Goal: Task Accomplishment & Management: Use online tool/utility

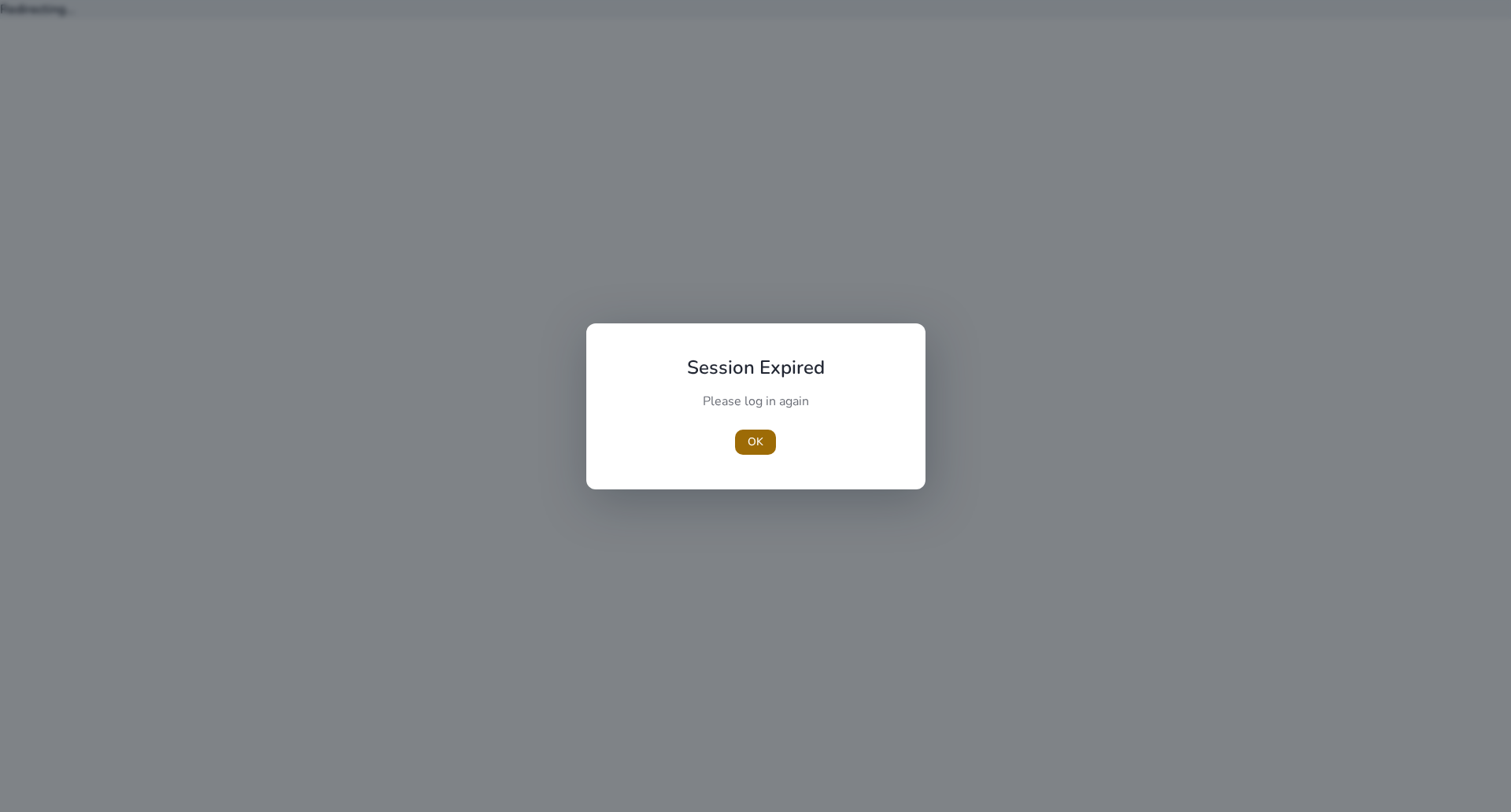
click at [755, 449] on span "OK" at bounding box center [755, 442] width 16 height 17
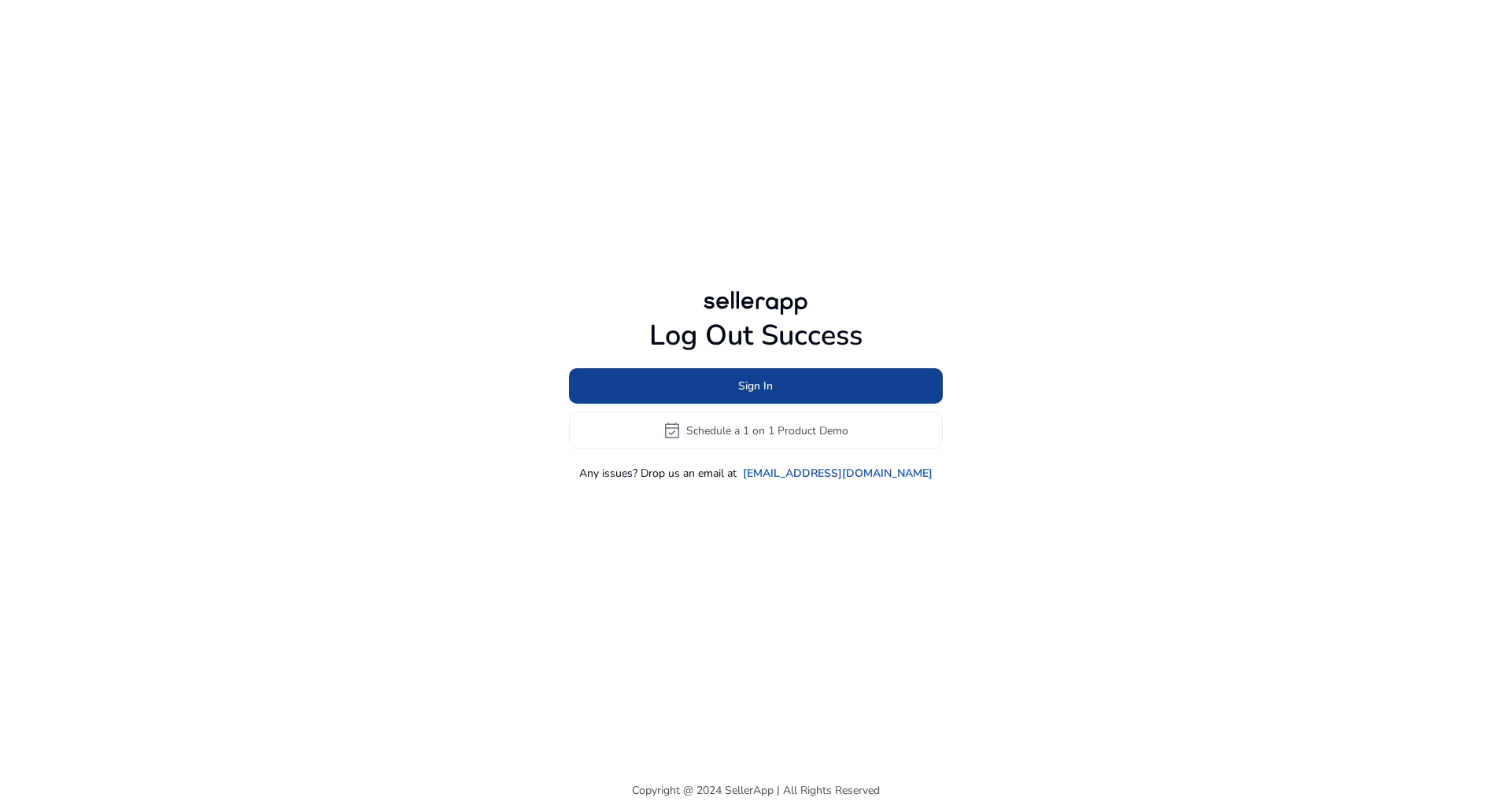
click at [750, 387] on span "Sign In" at bounding box center [755, 385] width 35 height 17
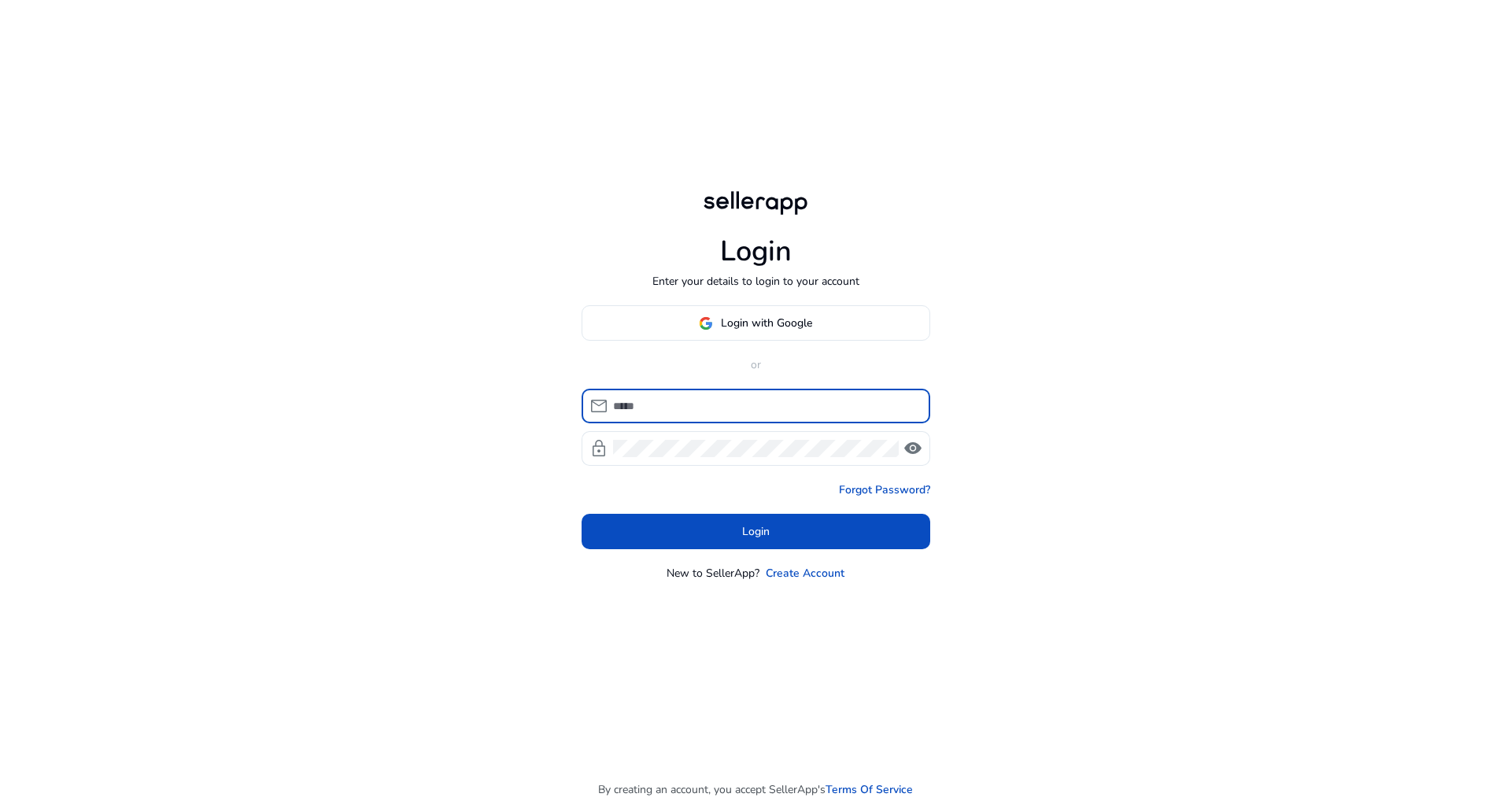
click at [740, 408] on input at bounding box center [765, 406] width 305 height 17
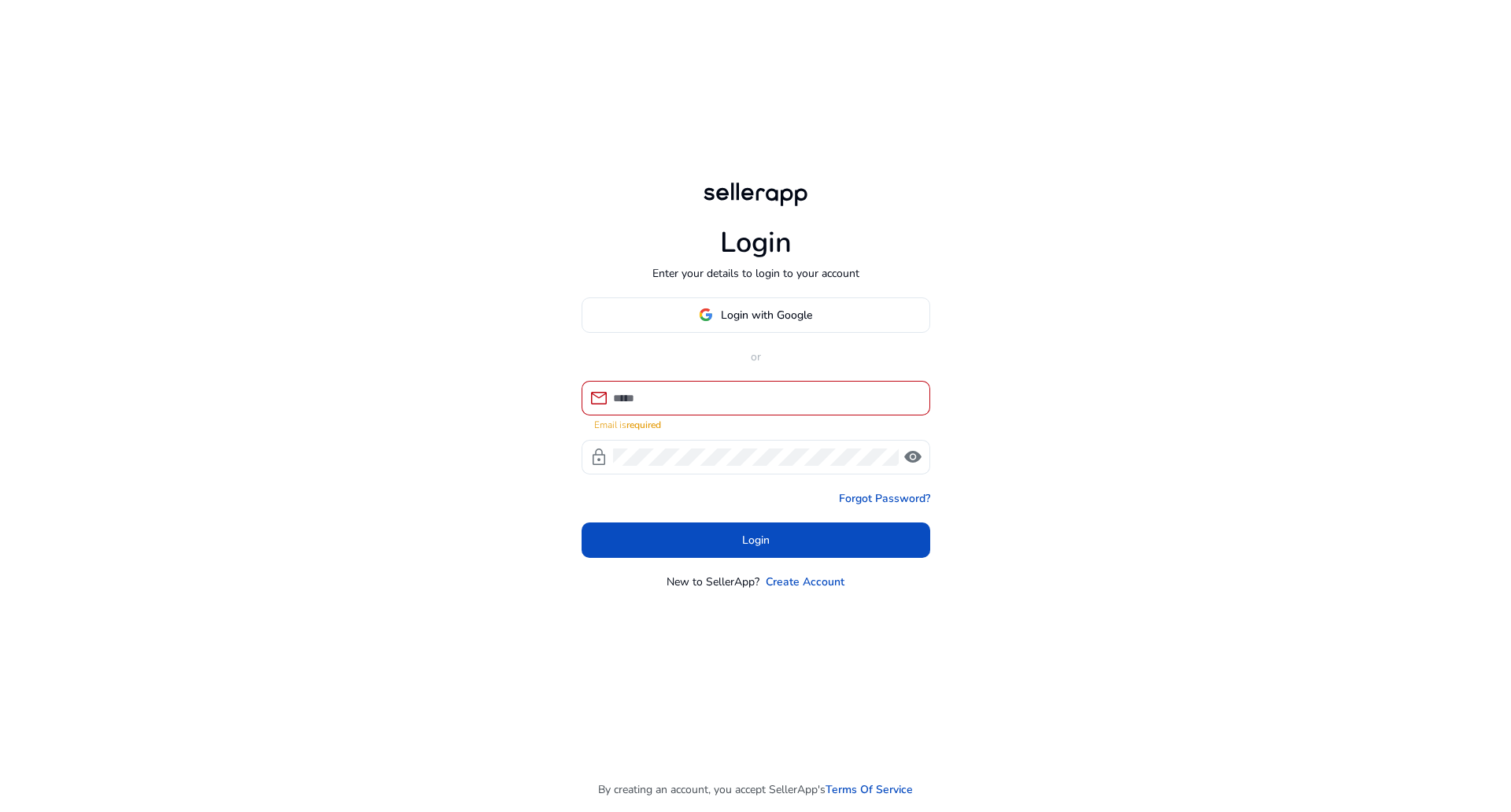
type input "**********"
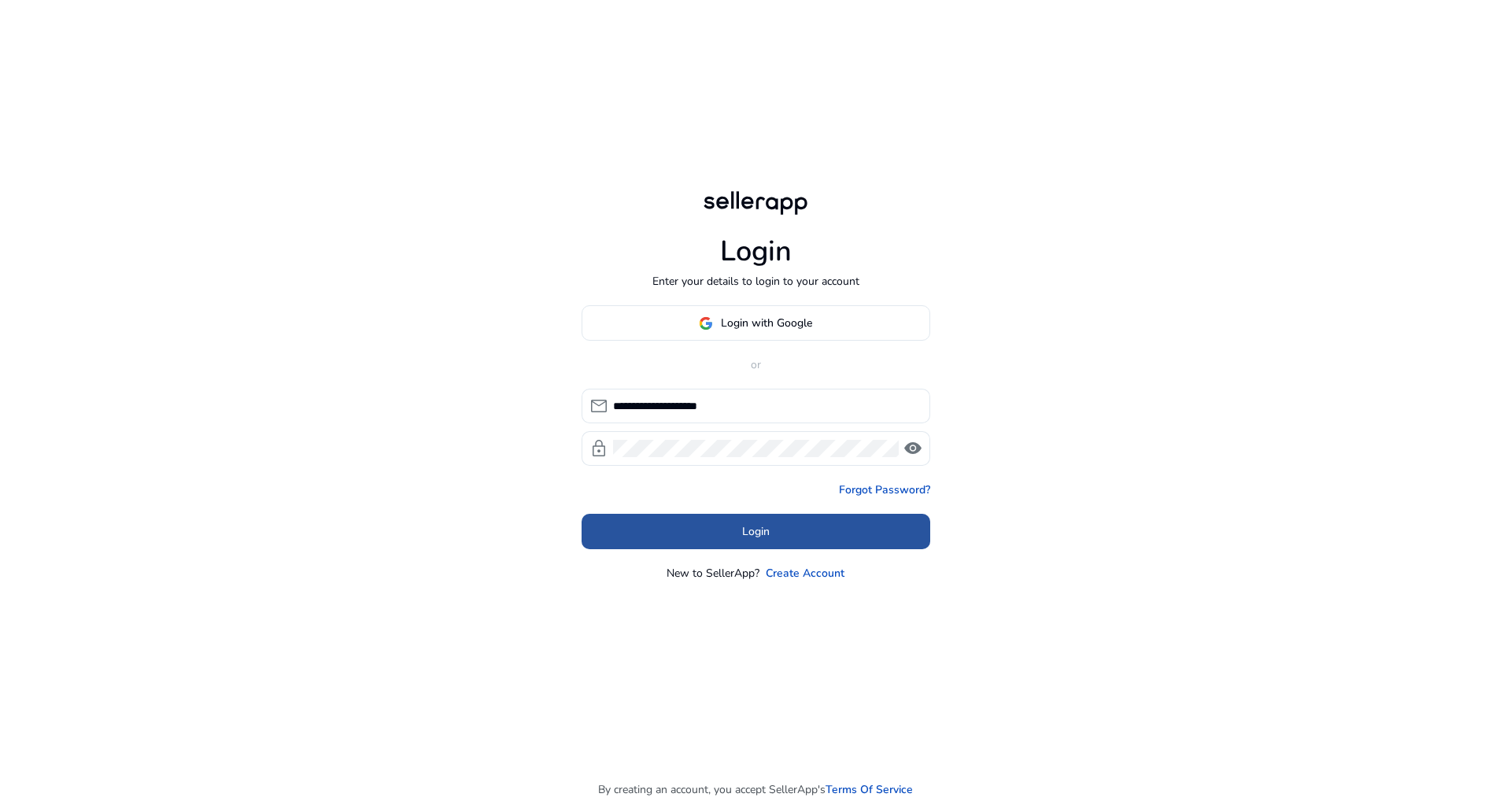
click at [782, 523] on span at bounding box center [755, 532] width 348 height 38
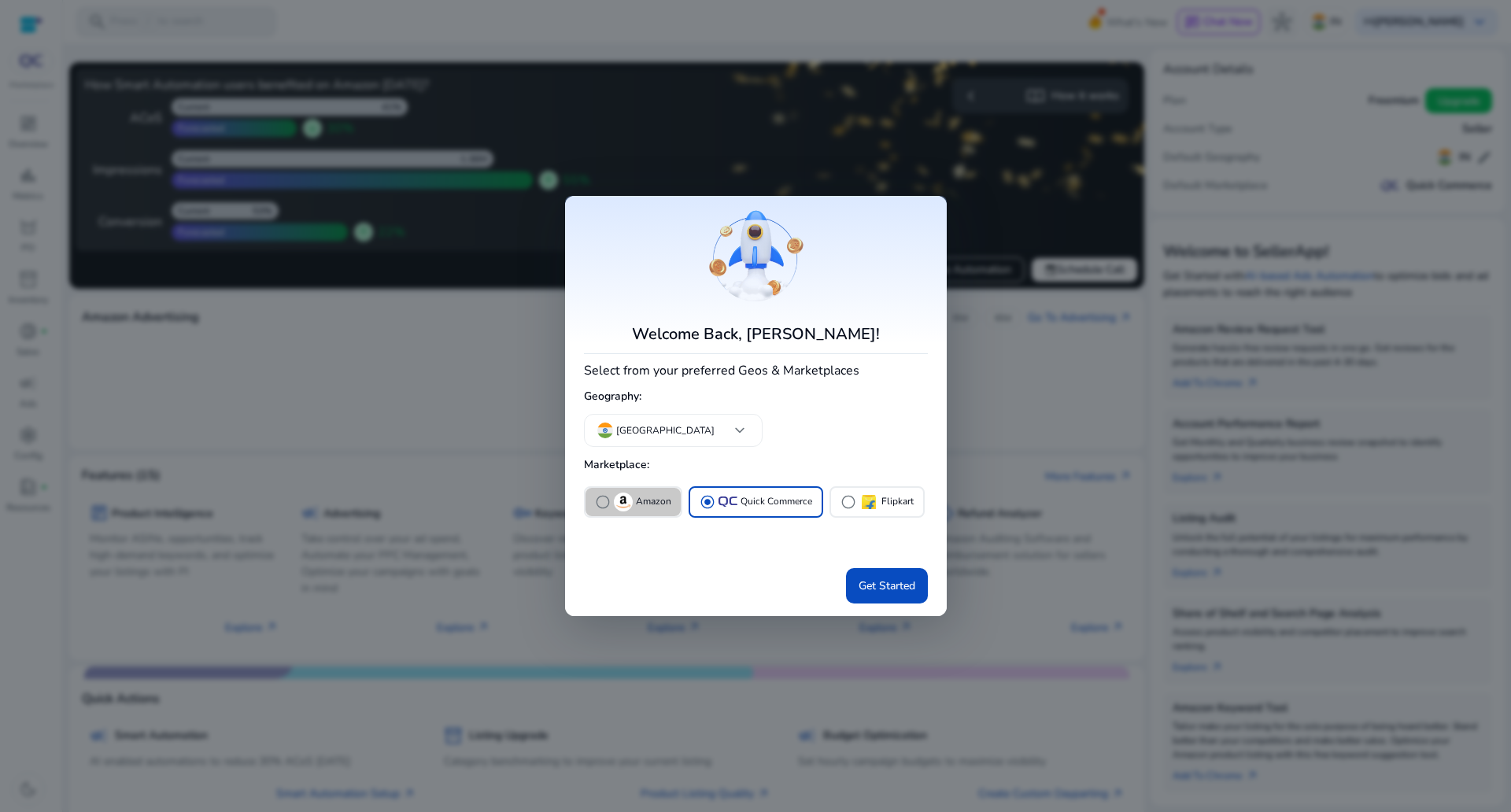
click at [627, 505] on img "button" at bounding box center [623, 502] width 19 height 19
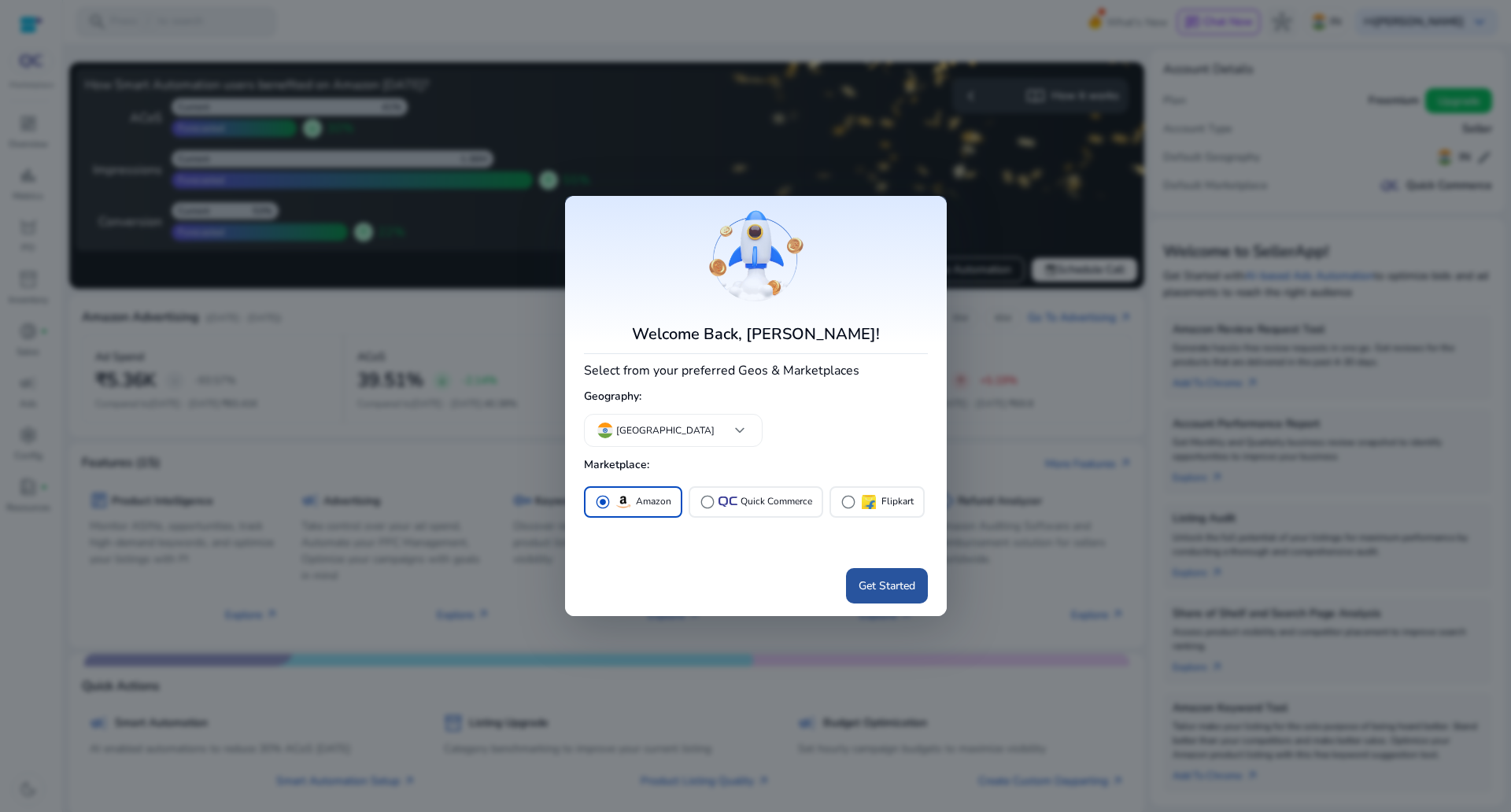
click at [872, 582] on span "Get Started" at bounding box center [887, 585] width 57 height 17
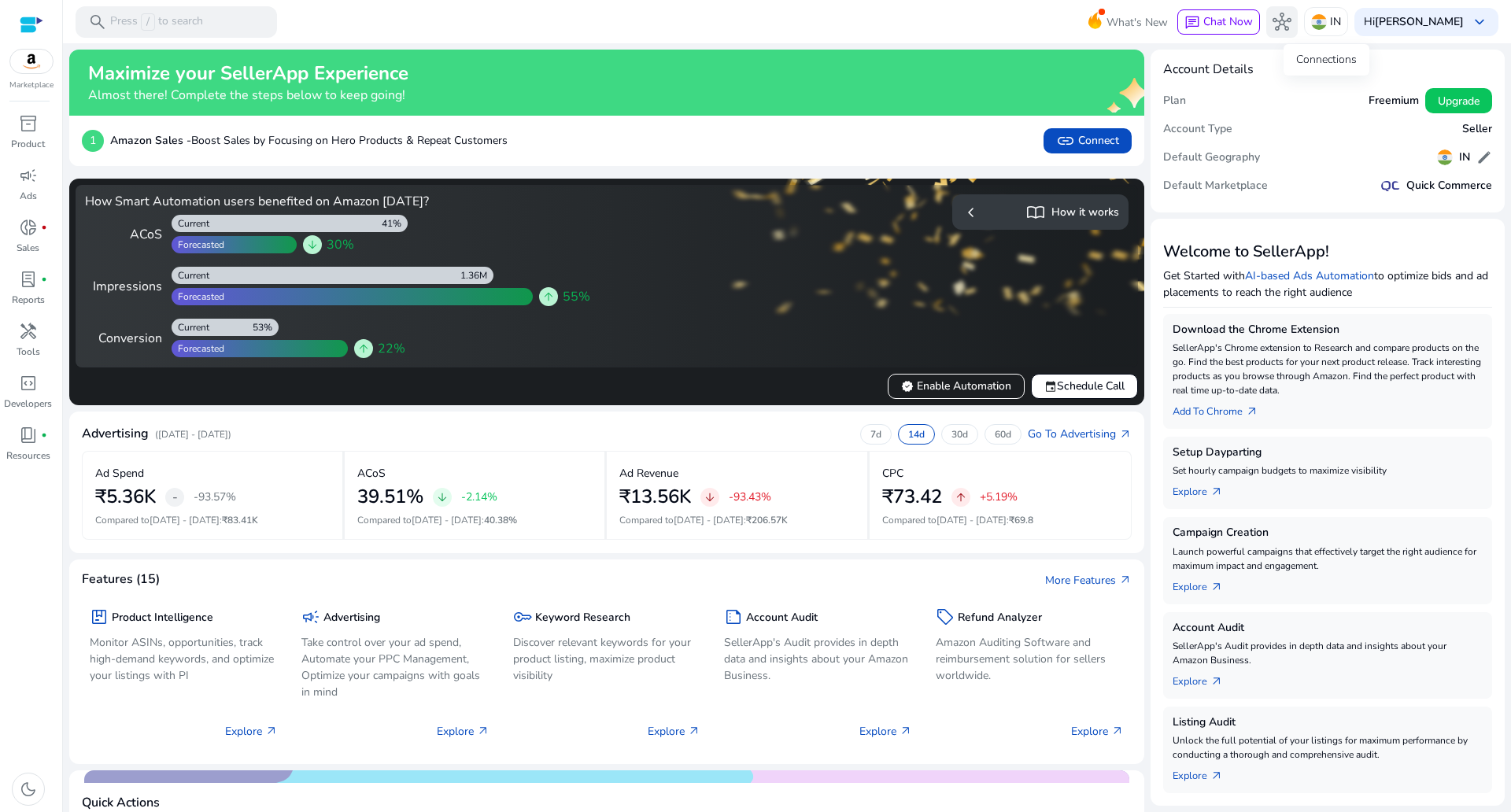
click at [1291, 18] on span "hub" at bounding box center [1282, 22] width 19 height 19
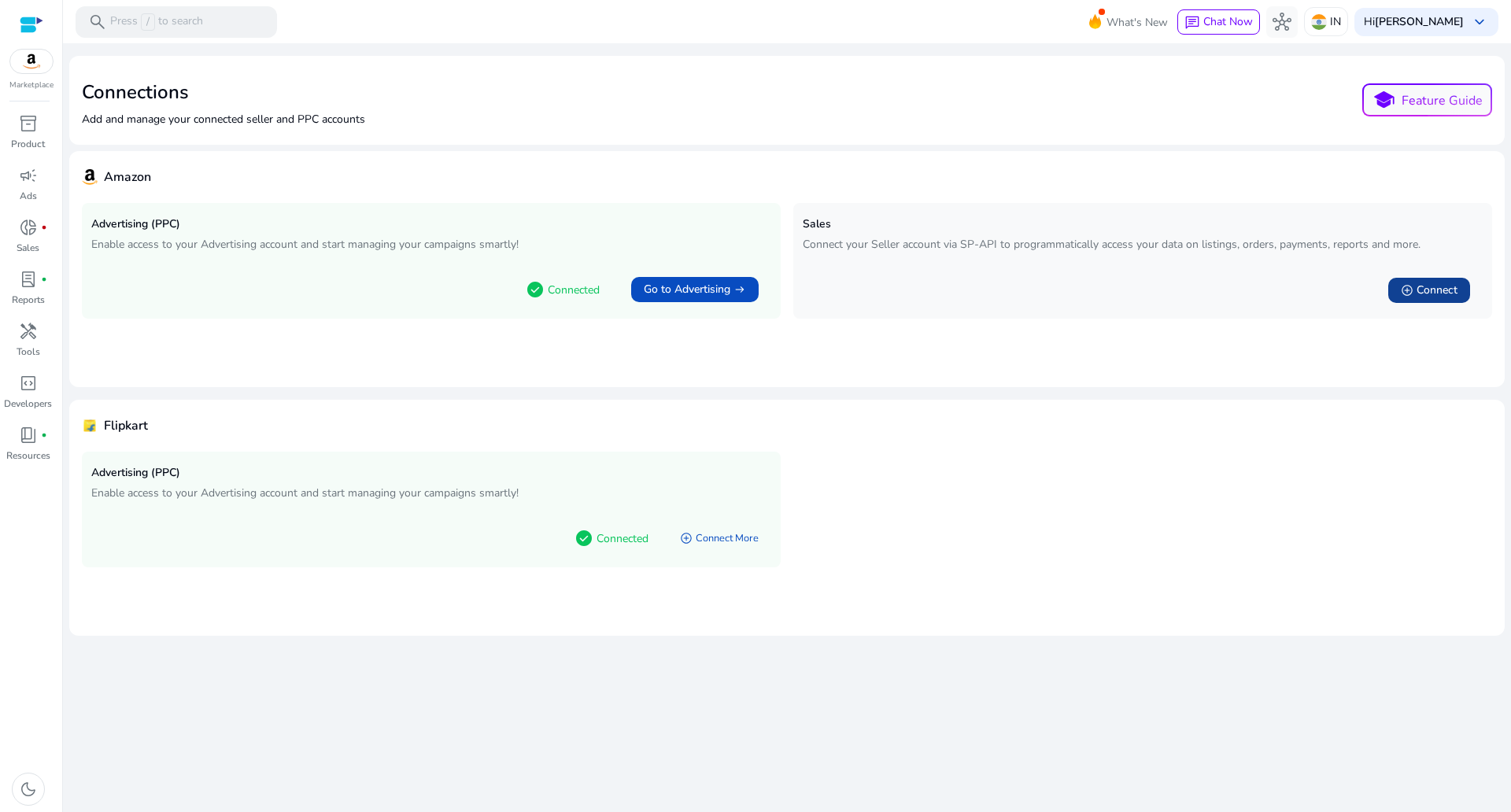
click at [1405, 295] on span "add_circle" at bounding box center [1407, 291] width 13 height 13
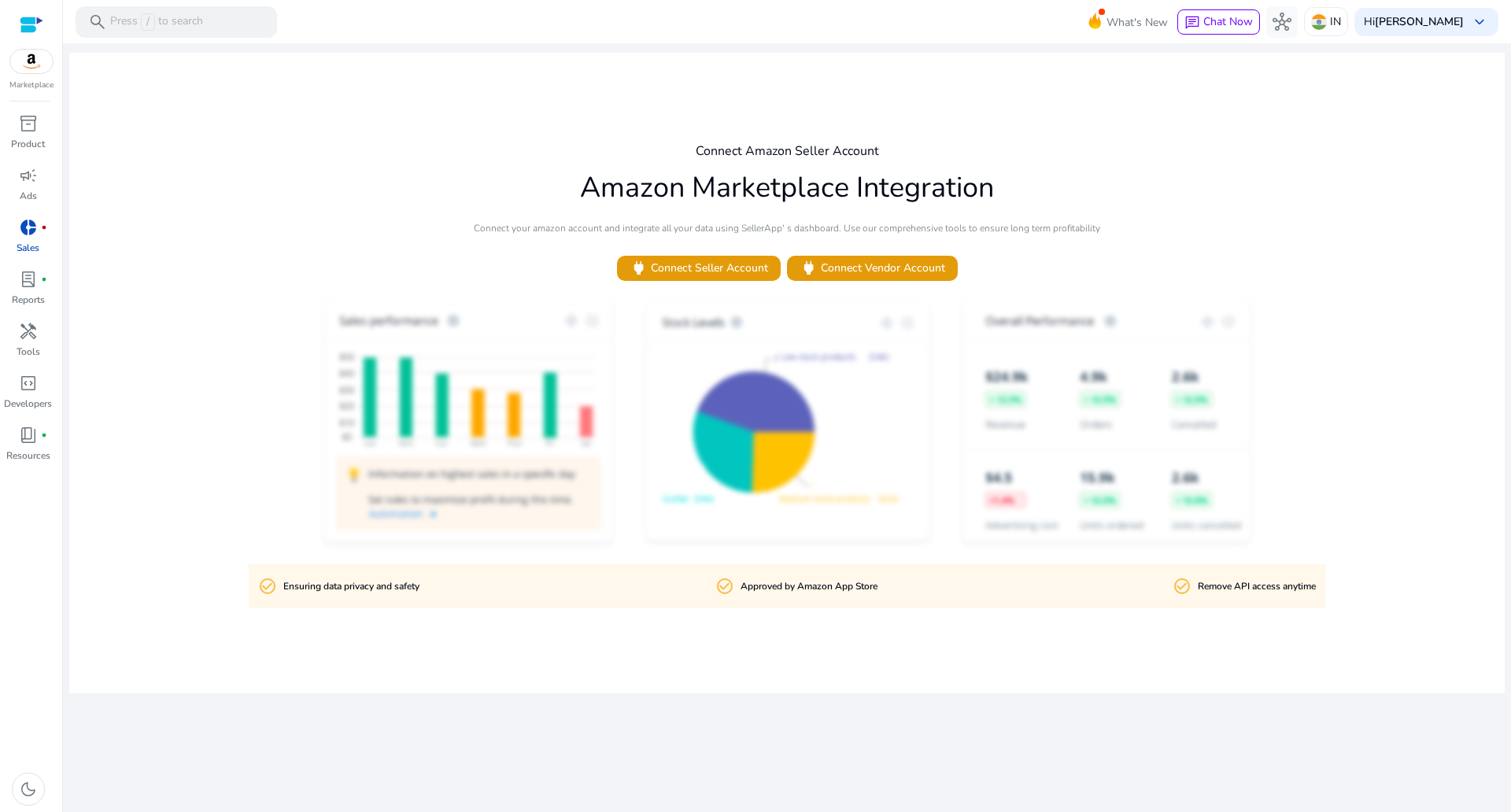
click at [851, 275] on span "power Connect Vendor Account" at bounding box center [872, 268] width 145 height 18
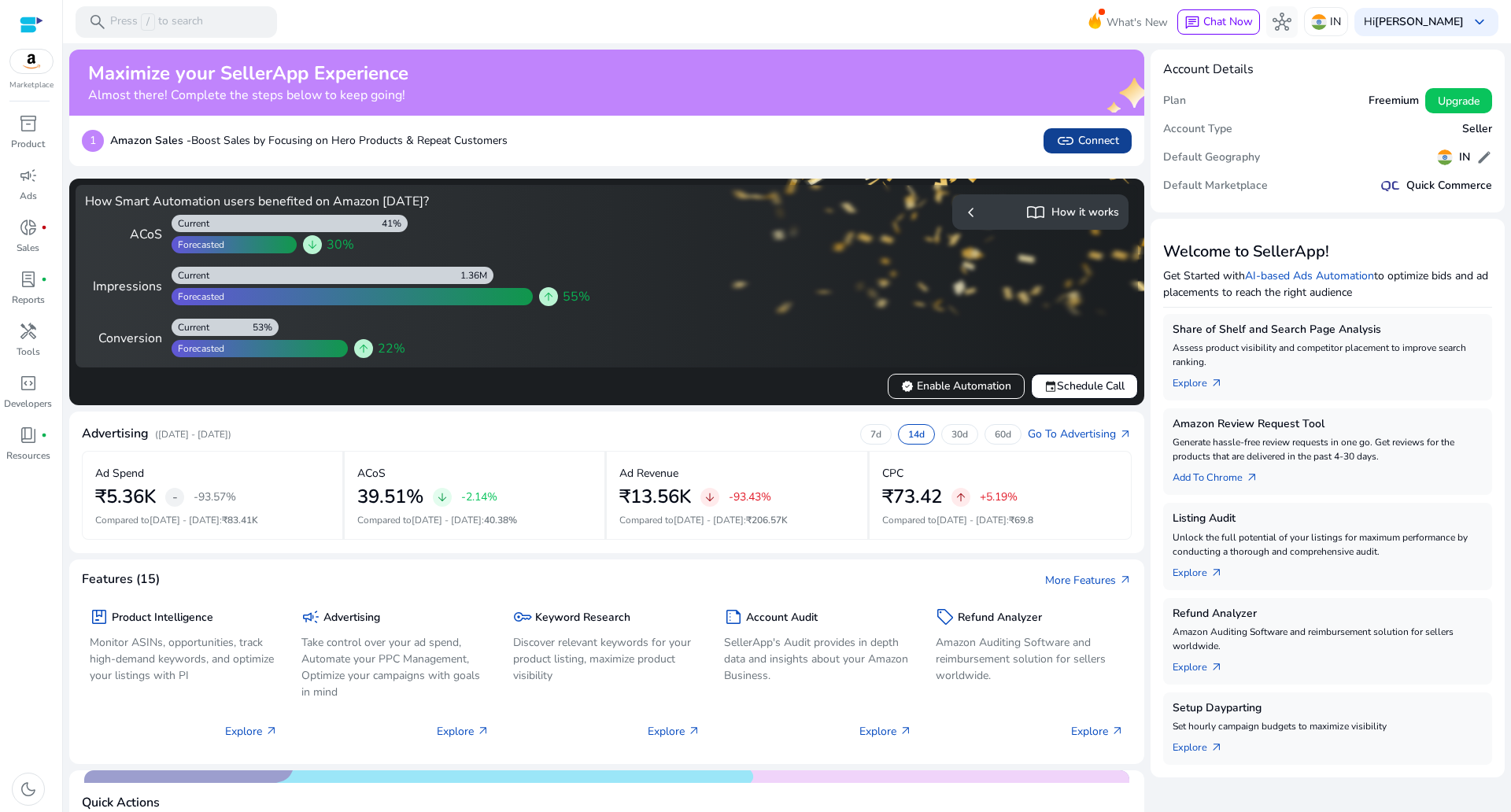
click at [1076, 142] on span "link Connect" at bounding box center [1088, 141] width 63 height 19
